Goal: Navigation & Orientation: Find specific page/section

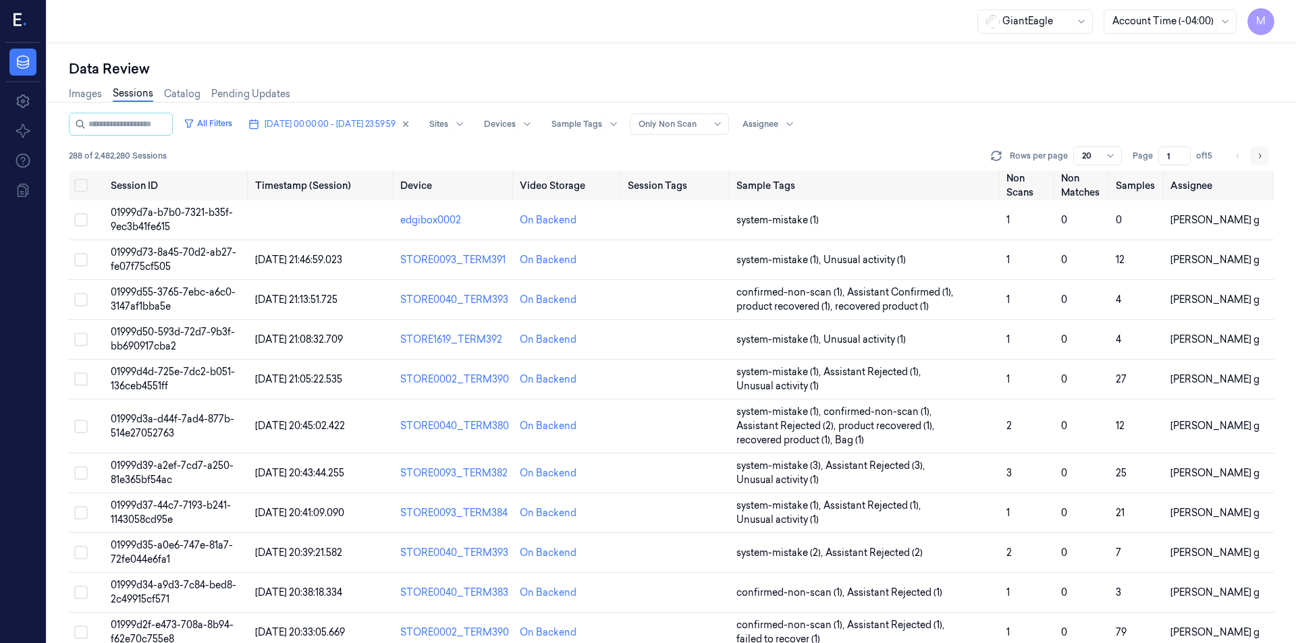
click at [1268, 157] on button "Go to next page" at bounding box center [1259, 156] width 19 height 19
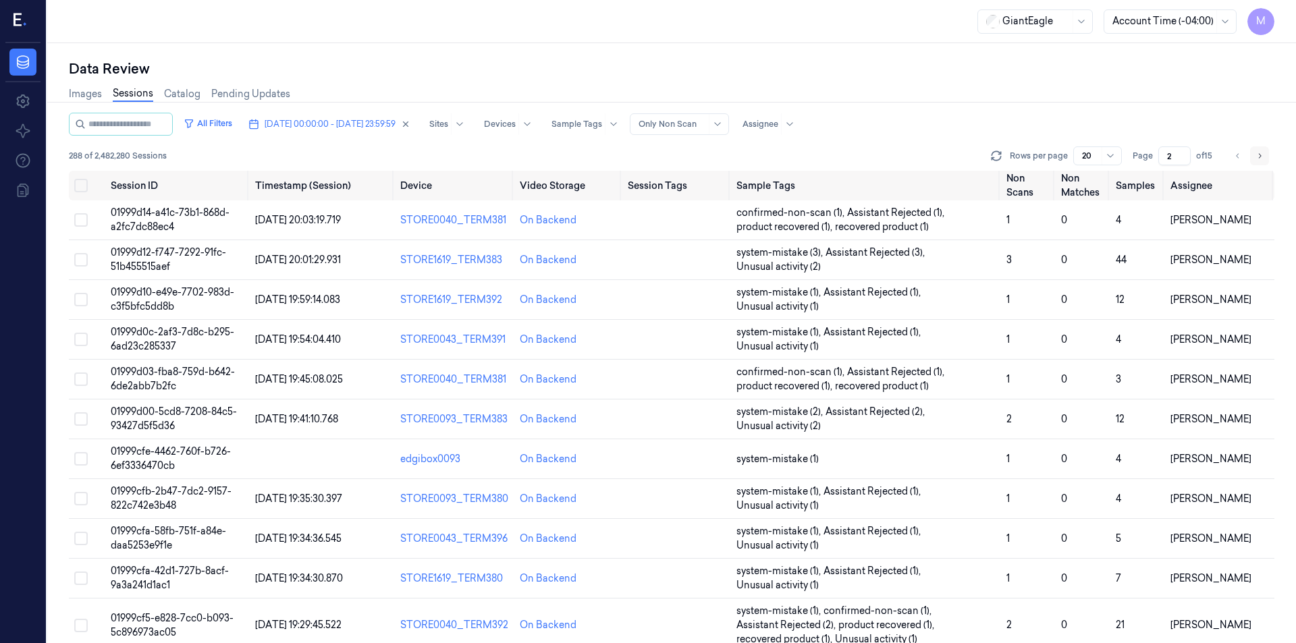
click at [1268, 157] on button "Go to next page" at bounding box center [1259, 156] width 19 height 19
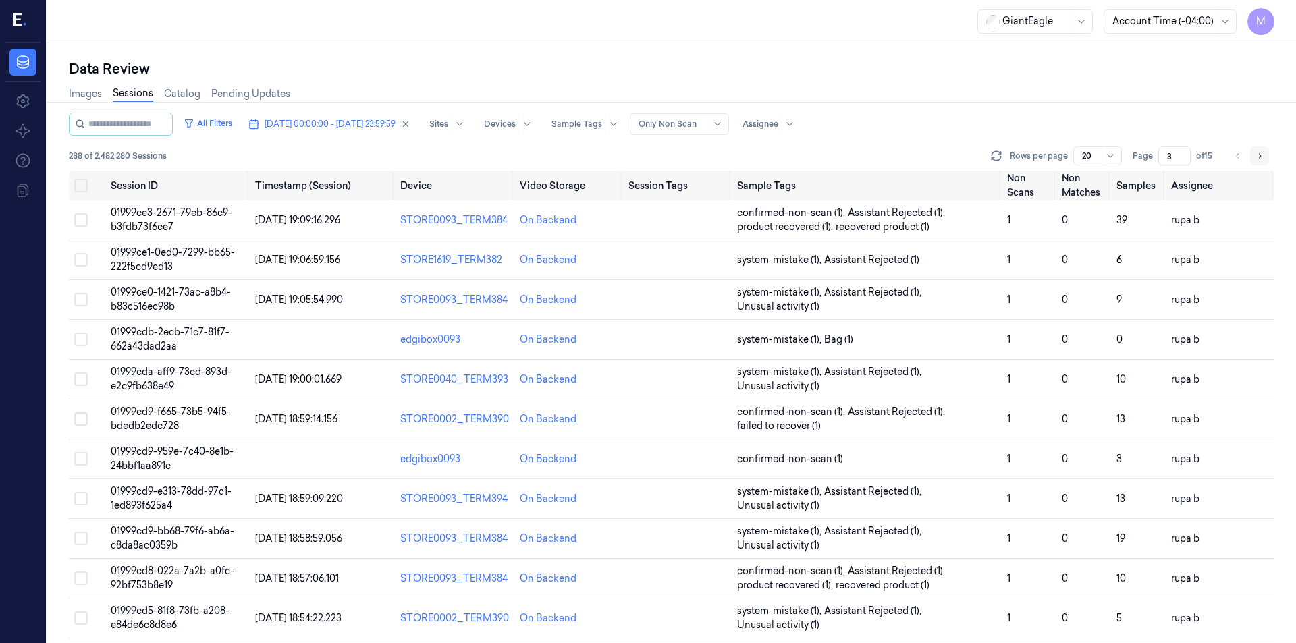
click at [1268, 157] on button "Go to next page" at bounding box center [1259, 156] width 19 height 19
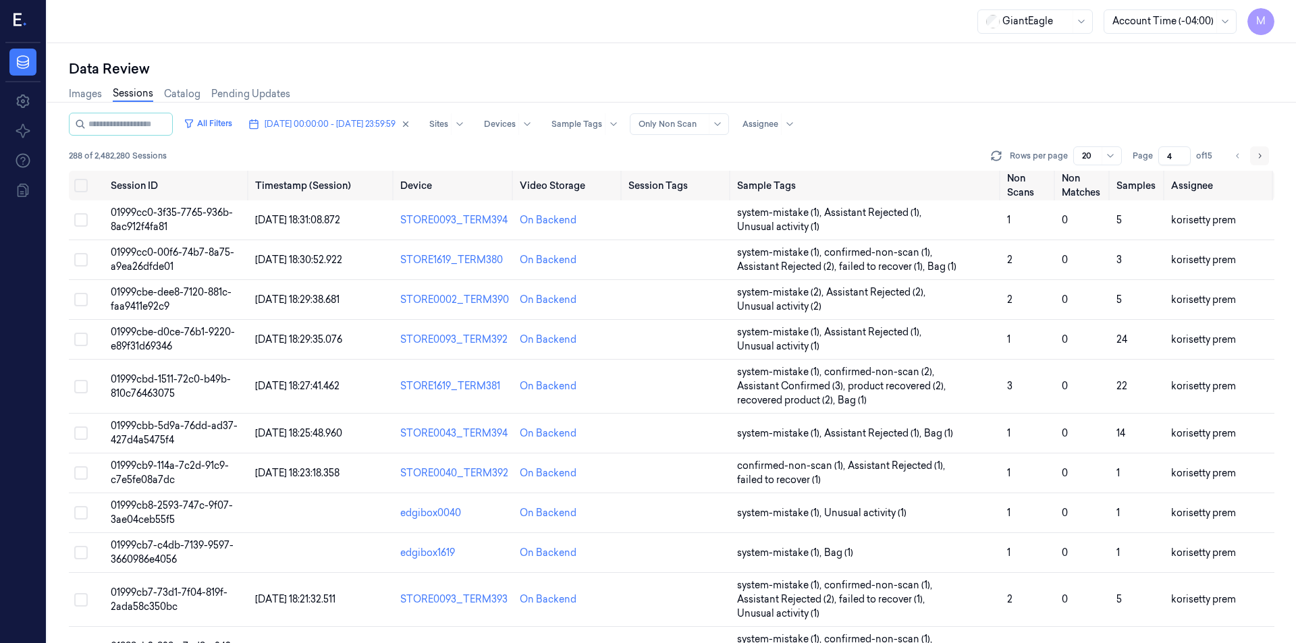
click at [1268, 157] on button "Go to next page" at bounding box center [1259, 156] width 19 height 19
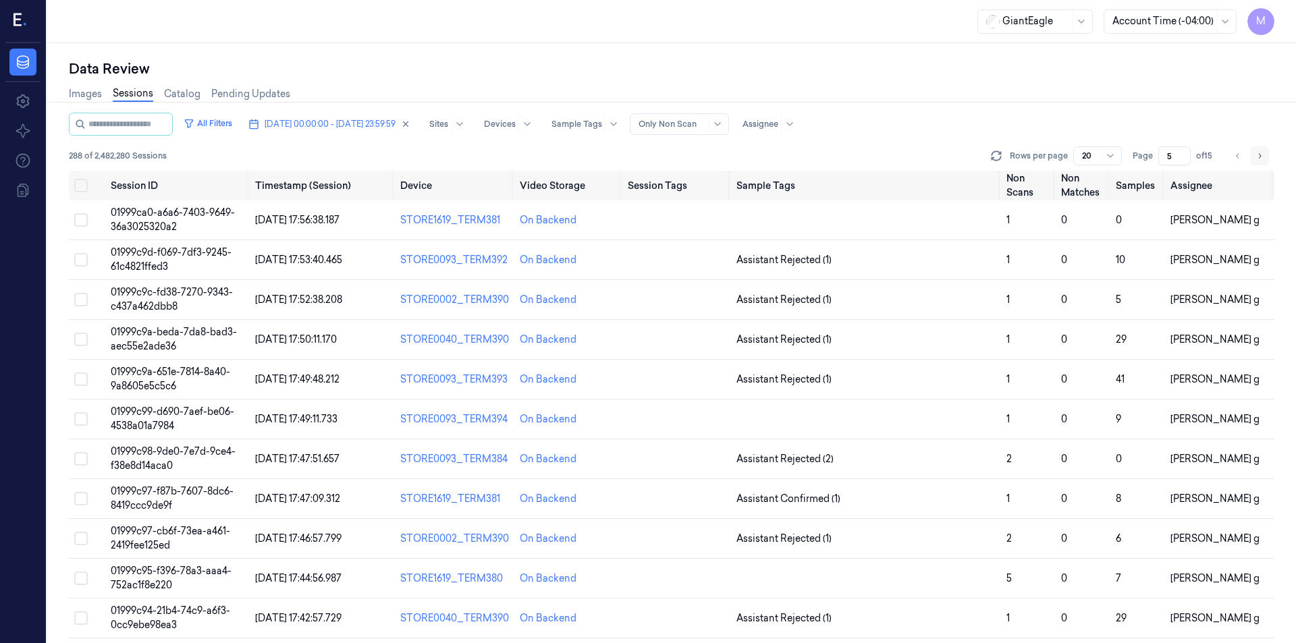
click at [1268, 157] on button "Go to next page" at bounding box center [1259, 156] width 19 height 19
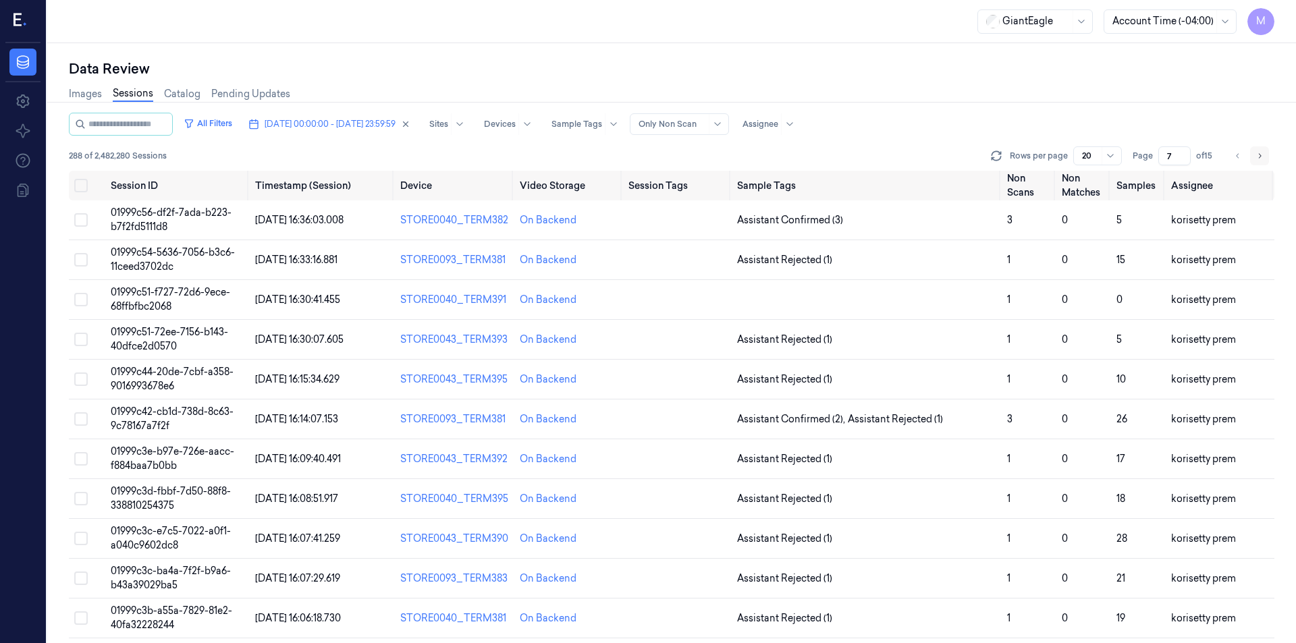
click at [1268, 157] on button "Go to next page" at bounding box center [1259, 156] width 19 height 19
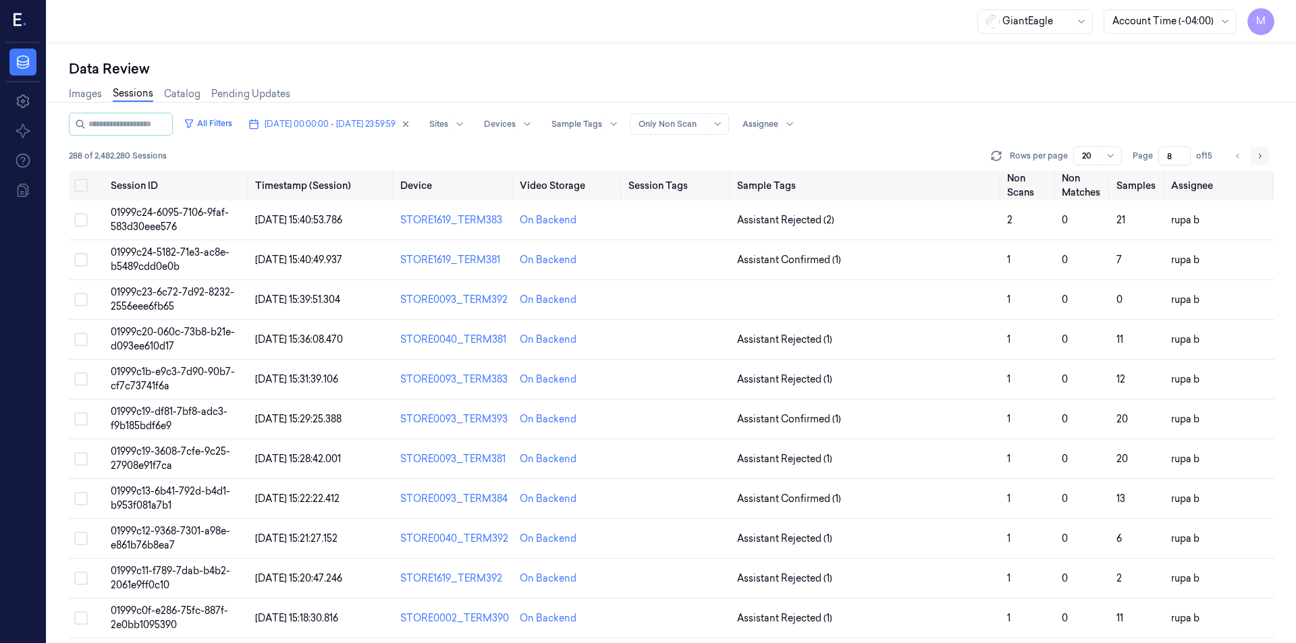
click at [1268, 157] on button "Go to next page" at bounding box center [1259, 156] width 19 height 19
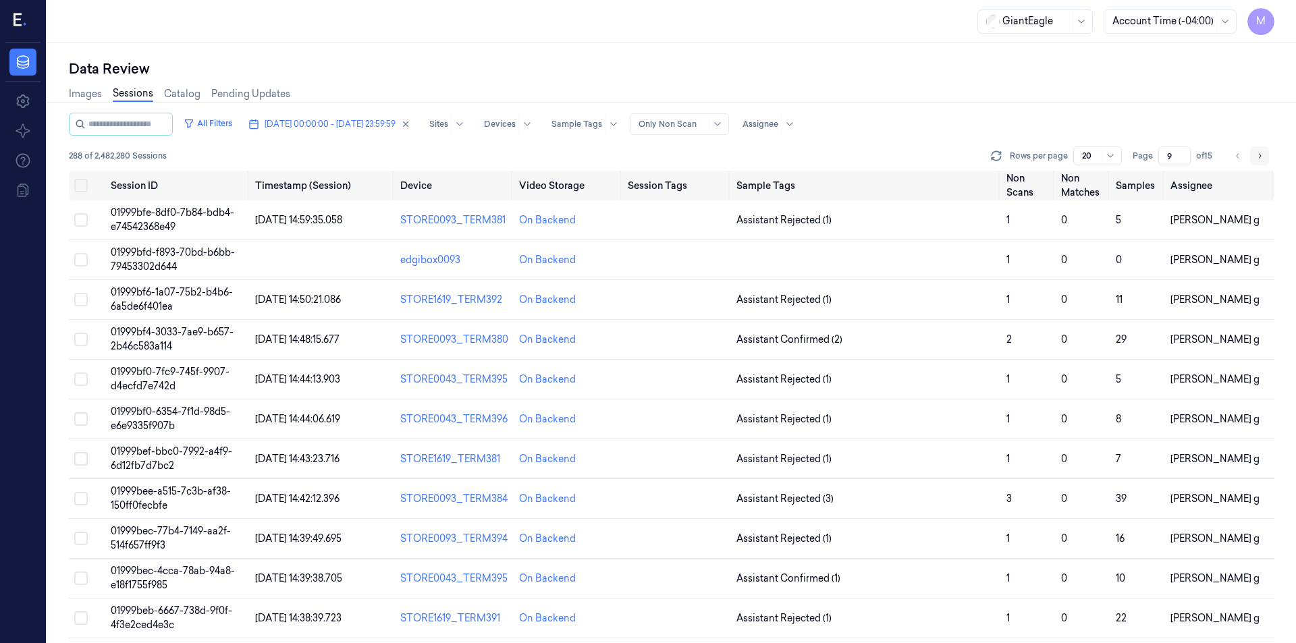
click at [1268, 157] on button "Go to next page" at bounding box center [1259, 156] width 19 height 19
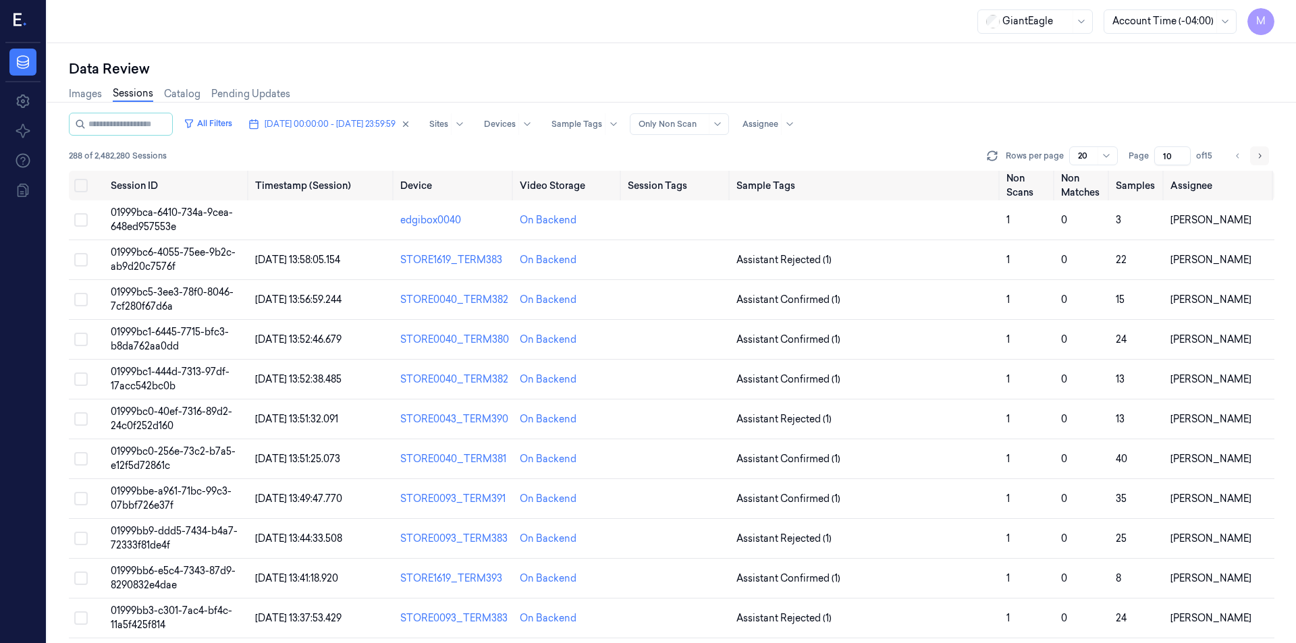
click at [1268, 157] on button "Go to next page" at bounding box center [1259, 156] width 19 height 19
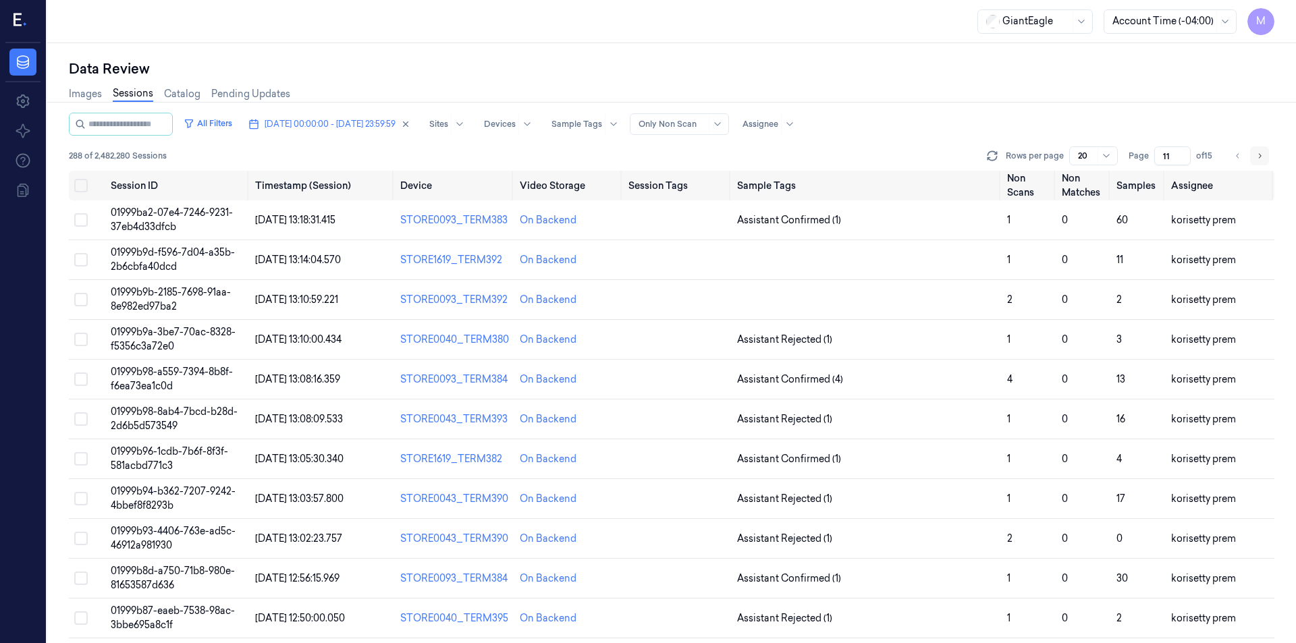
click at [1268, 157] on button "Go to next page" at bounding box center [1259, 156] width 19 height 19
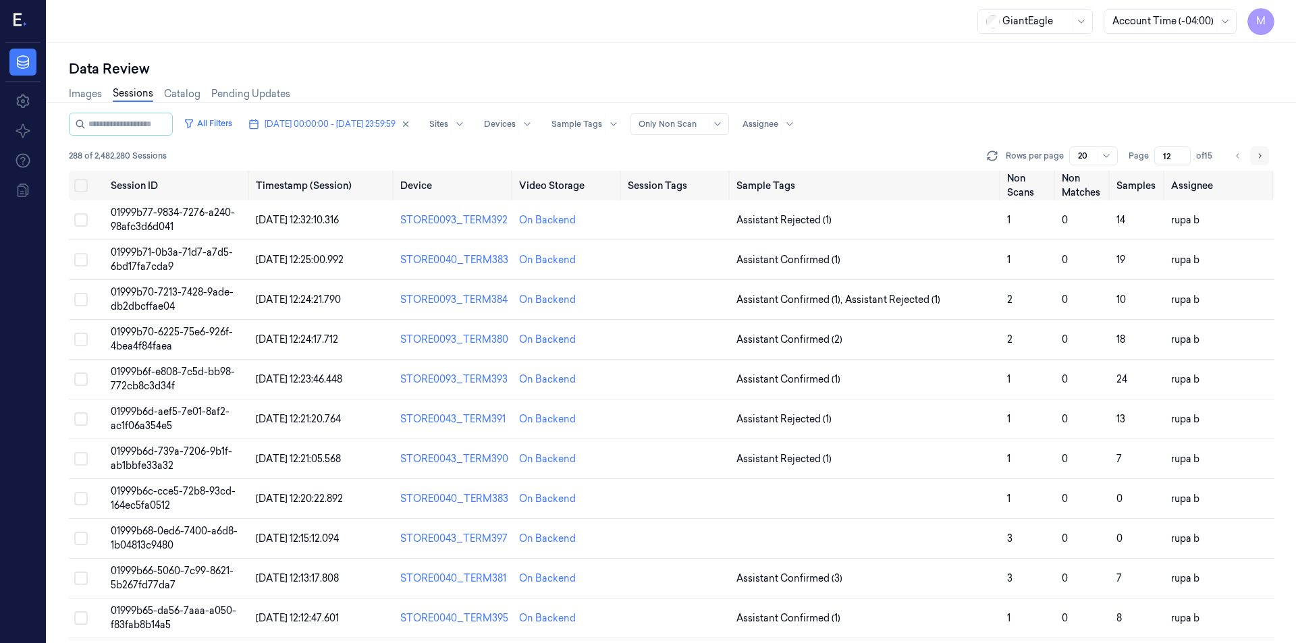
click at [1268, 157] on button "Go to next page" at bounding box center [1259, 156] width 19 height 19
type input "13"
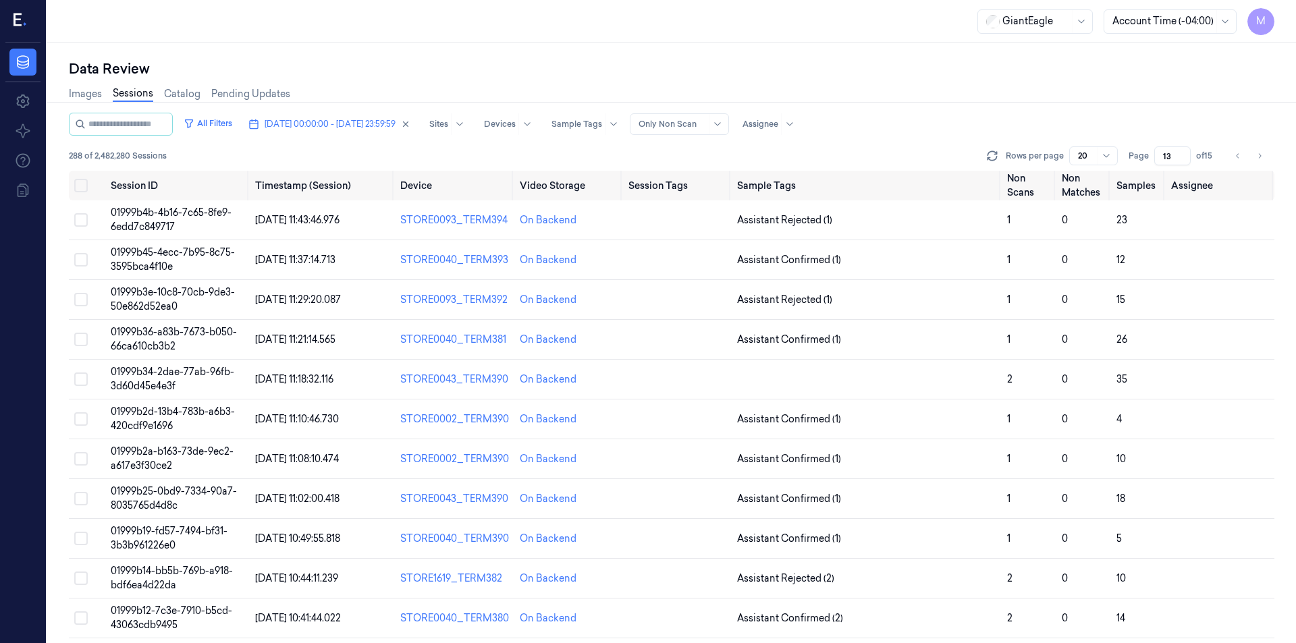
click at [1036, 90] on div "Images Sessions Catalog Pending Updates" at bounding box center [672, 95] width 1206 height 34
